Goal: Register for event/course

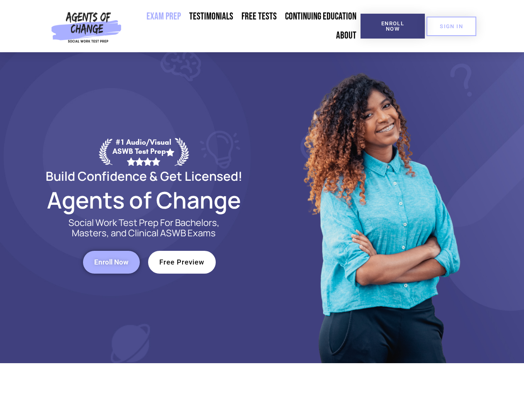
click at [262, 199] on div at bounding box center [380, 207] width 236 height 311
click at [392, 26] on span "Enroll Now" at bounding box center [393, 26] width 38 height 11
click at [451, 26] on span "SIGN IN" at bounding box center [451, 26] width 23 height 5
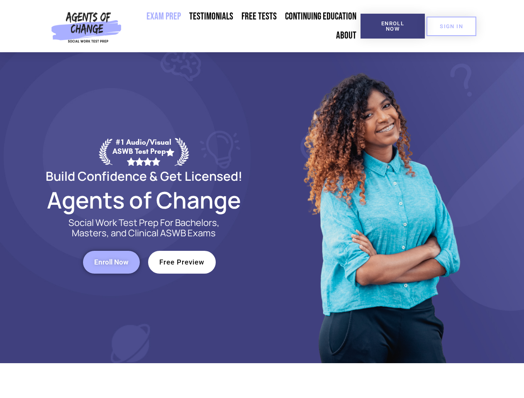
click at [111, 262] on span "Enroll Now" at bounding box center [111, 262] width 34 height 7
click at [182, 262] on span "Free Preview" at bounding box center [181, 262] width 45 height 7
